Goal: Transaction & Acquisition: Purchase product/service

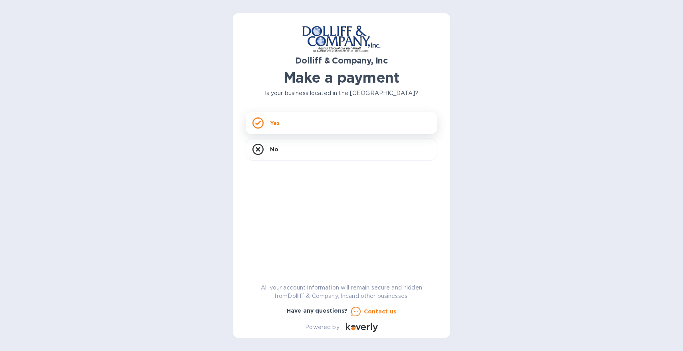
click at [323, 122] on div "Yes" at bounding box center [342, 123] width 192 height 22
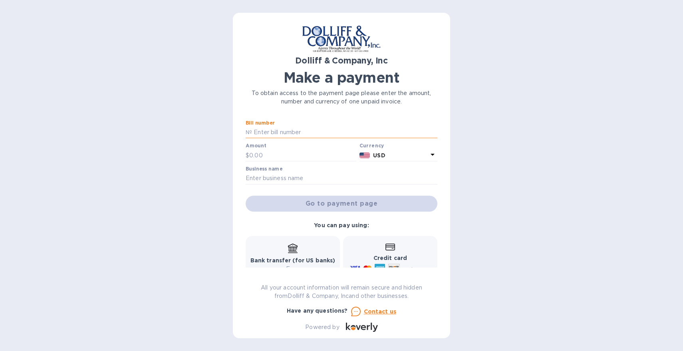
click at [315, 131] on input "text" at bounding box center [344, 133] width 185 height 12
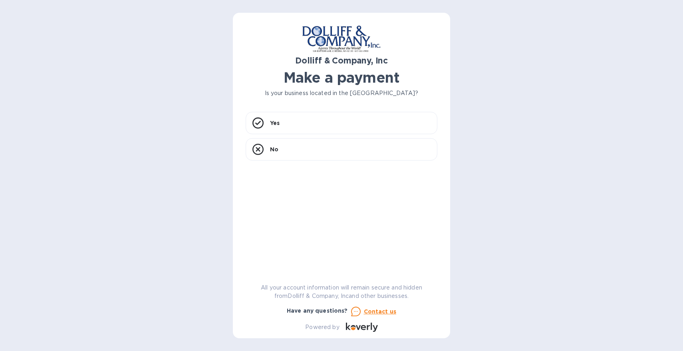
click at [257, 93] on p "Is your business located in the [GEOGRAPHIC_DATA]?" at bounding box center [342, 93] width 192 height 8
click at [256, 128] on rect at bounding box center [258, 123] width 10 height 10
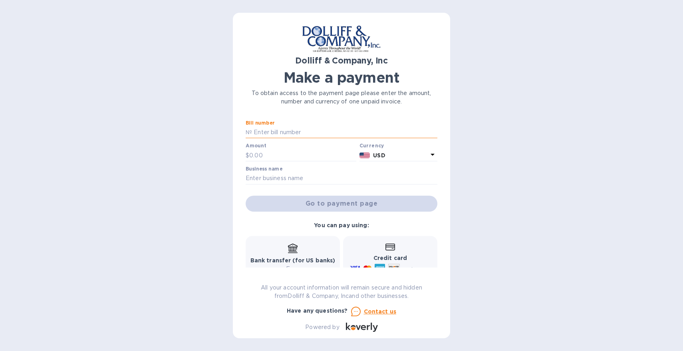
click at [282, 131] on input "text" at bounding box center [344, 133] width 185 height 12
type input "878249"
click at [275, 153] on input "text" at bounding box center [302, 155] width 107 height 12
type input "11,678.29"
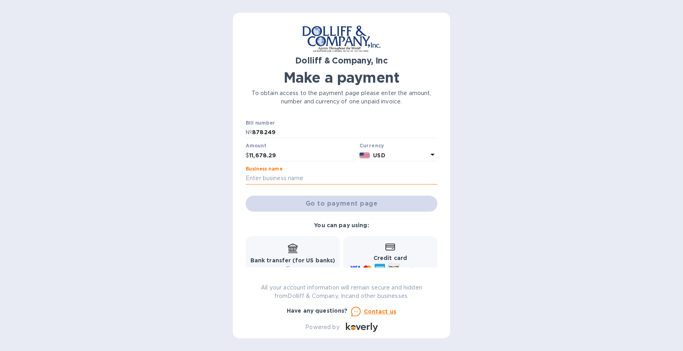
click at [337, 183] on input "text" at bounding box center [342, 179] width 192 height 12
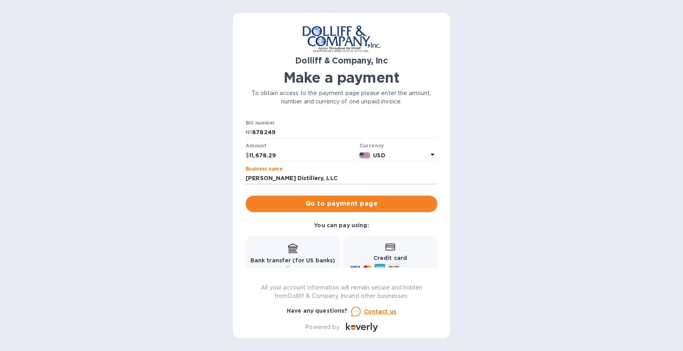
type input "[PERSON_NAME] Distillery, LLC"
click at [310, 200] on span "Go to payment page" at bounding box center [341, 204] width 179 height 10
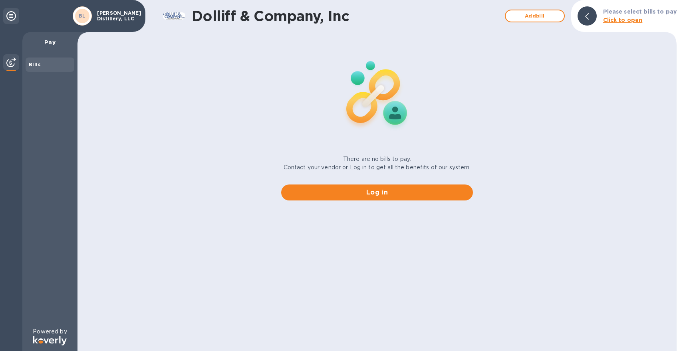
click at [40, 65] on b "Bills" at bounding box center [35, 65] width 12 height 6
click at [620, 21] on b "Click to open" at bounding box center [623, 20] width 40 height 6
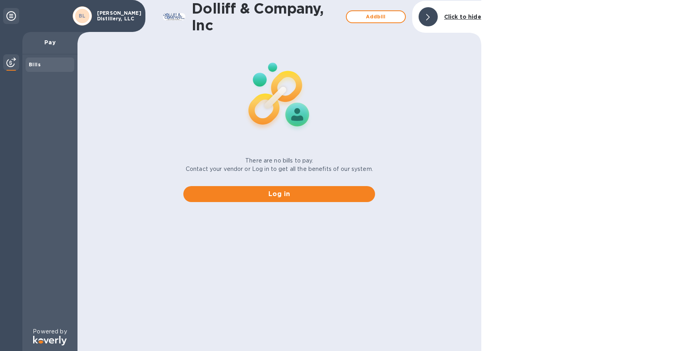
click at [430, 16] on icon at bounding box center [428, 17] width 4 height 6
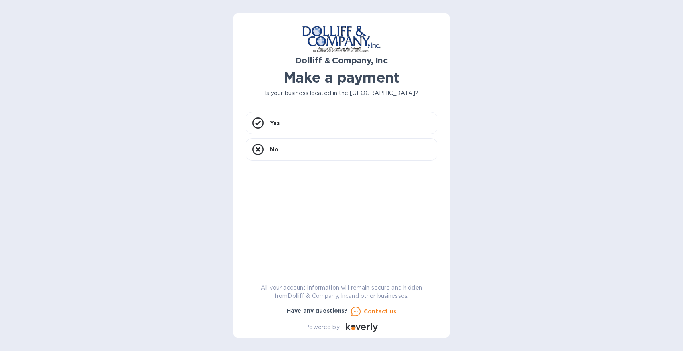
click at [270, 92] on p "Is your business located in the [GEOGRAPHIC_DATA]?" at bounding box center [342, 93] width 192 height 8
click at [255, 123] on icon at bounding box center [258, 122] width 11 height 11
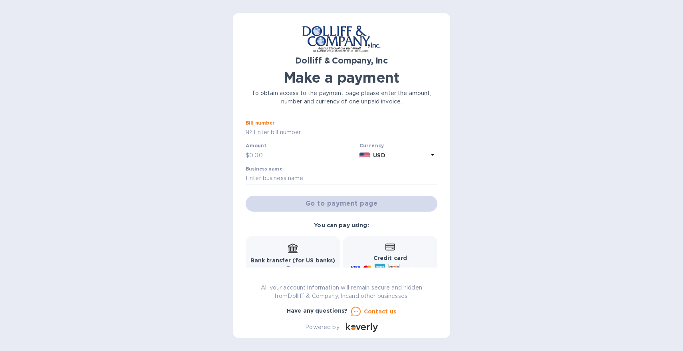
click at [288, 133] on input "text" at bounding box center [344, 133] width 185 height 12
type input "878249"
click at [298, 153] on input "text" at bounding box center [302, 155] width 107 height 12
type input "11,678.29"
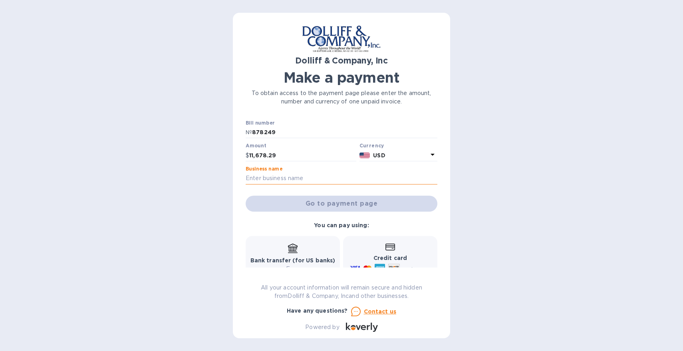
click at [309, 175] on input "text" at bounding box center [342, 179] width 192 height 12
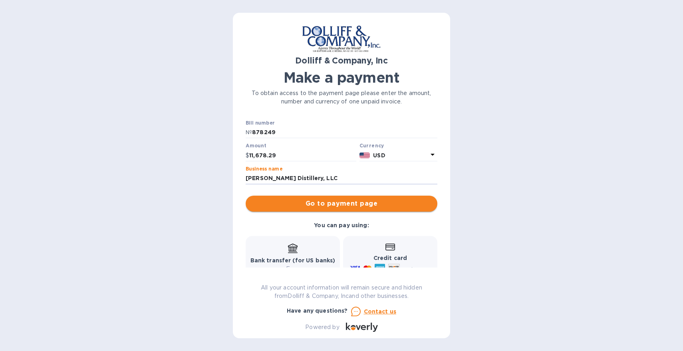
type input "[PERSON_NAME] Distillery, LLC"
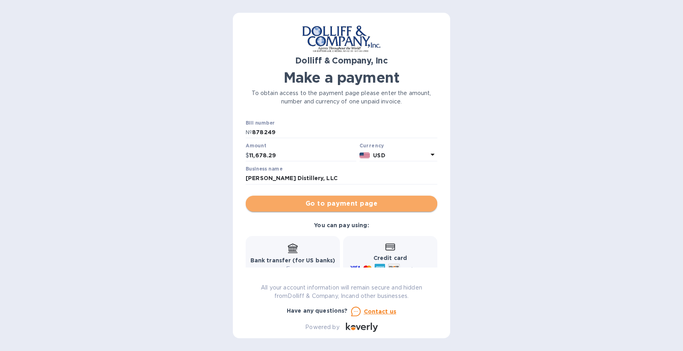
click at [354, 202] on span "Go to payment page" at bounding box center [341, 204] width 179 height 10
